Goal: Check status: Check status

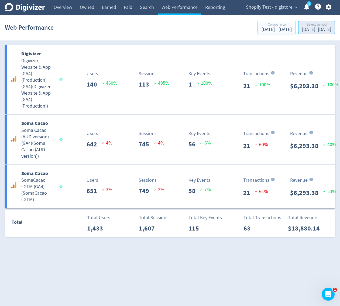
click at [304, 30] on div "[DATE] - [DATE]" at bounding box center [316, 29] width 29 height 5
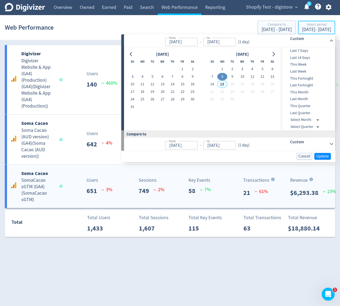
type input "[DATE]"
click at [208, 243] on html "Digivizer Logo [PERSON_NAME] Logo Overview Owned Earned Paid Search Web Perform…" at bounding box center [170, 121] width 340 height 243
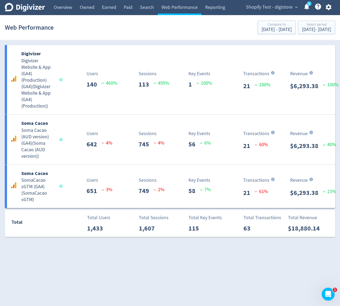
click at [163, 243] on html "Digivizer Logo [PERSON_NAME] Logo Overview Owned Earned Paid Search Web Perform…" at bounding box center [170, 121] width 340 height 243
